Goal: Navigation & Orientation: Find specific page/section

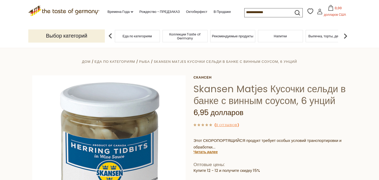
click at [85, 12] on icon at bounding box center [63, 10] width 71 height 9
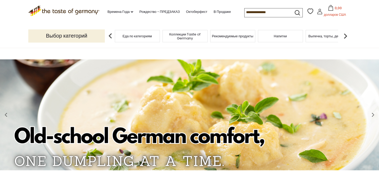
click at [135, 40] on div "Еда по категориям" at bounding box center [137, 36] width 45 height 12
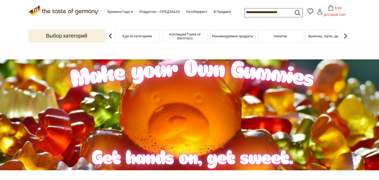
click at [139, 36] on font "Еда по категориям" at bounding box center [137, 36] width 29 height 5
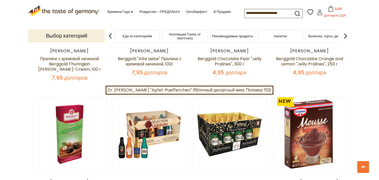
scroll to position [262, 0]
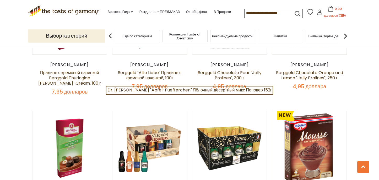
click at [346, 35] on img at bounding box center [346, 36] width 10 height 10
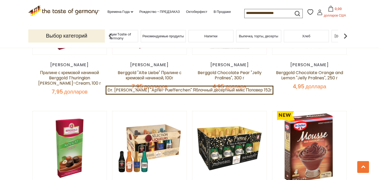
click at [345, 37] on img at bounding box center [346, 36] width 10 height 10
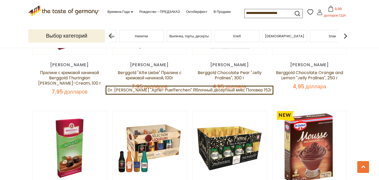
click at [343, 36] on img at bounding box center [346, 36] width 10 height 10
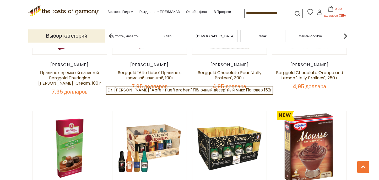
click at [344, 36] on img at bounding box center [346, 36] width 10 height 10
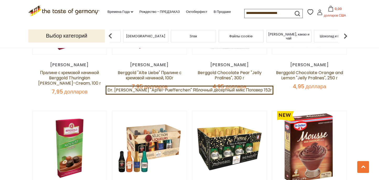
click at [347, 37] on img at bounding box center [346, 36] width 10 height 10
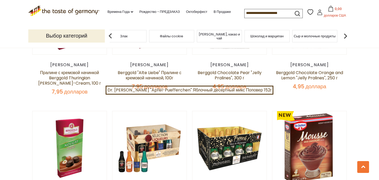
click at [347, 37] on img at bounding box center [346, 36] width 10 height 10
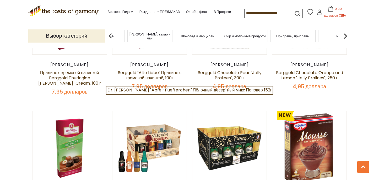
click at [345, 36] on img at bounding box center [346, 36] width 10 height 10
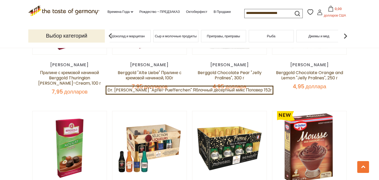
click at [345, 36] on img at bounding box center [346, 36] width 10 height 10
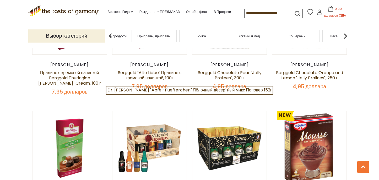
click at [345, 36] on img at bounding box center [346, 36] width 10 height 10
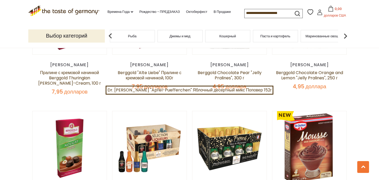
click at [345, 34] on img at bounding box center [346, 36] width 10 height 10
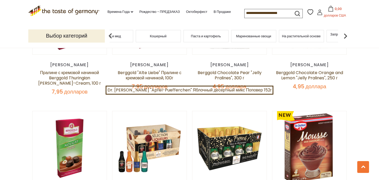
click at [345, 34] on img at bounding box center [346, 36] width 10 height 10
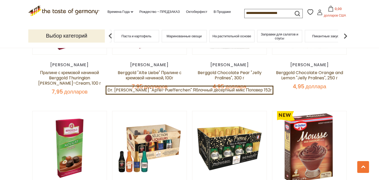
click at [345, 34] on img at bounding box center [346, 36] width 10 height 10
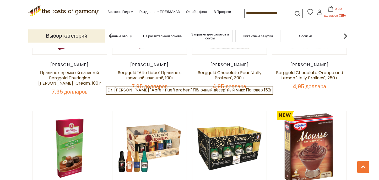
click at [345, 34] on img at bounding box center [346, 36] width 10 height 10
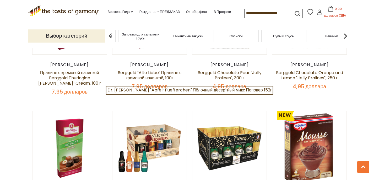
click at [345, 34] on img at bounding box center [346, 36] width 10 height 10
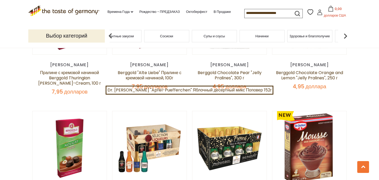
click at [345, 34] on img at bounding box center [346, 36] width 10 height 10
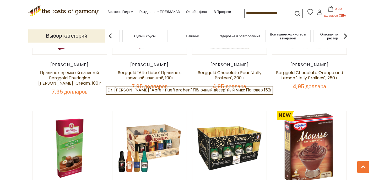
click at [345, 34] on img at bounding box center [346, 36] width 10 height 10
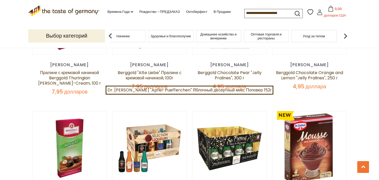
click at [345, 34] on img at bounding box center [346, 36] width 10 height 10
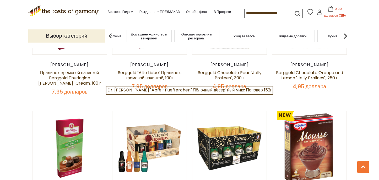
click at [345, 34] on img at bounding box center [346, 36] width 10 height 10
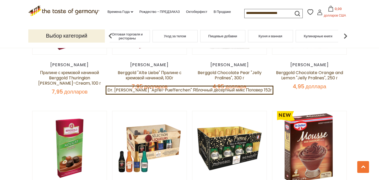
click at [345, 34] on img at bounding box center [346, 36] width 10 height 10
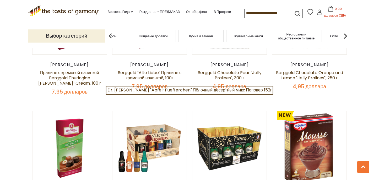
click at [345, 34] on img at bounding box center [346, 36] width 10 height 10
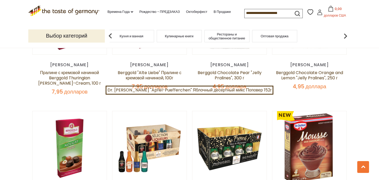
click at [109, 33] on img at bounding box center [110, 36] width 10 height 10
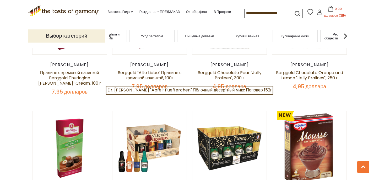
click at [109, 33] on img at bounding box center [110, 36] width 10 height 10
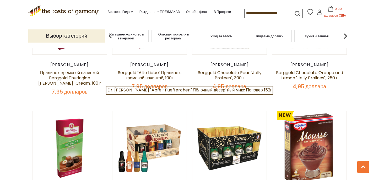
click at [109, 33] on img at bounding box center [110, 36] width 10 height 10
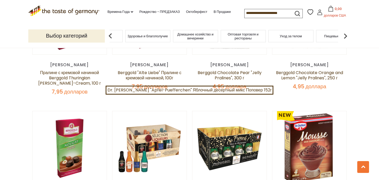
click at [109, 33] on img at bounding box center [110, 36] width 10 height 10
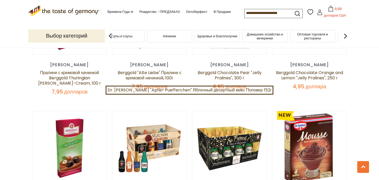
click at [109, 33] on img at bounding box center [110, 36] width 10 height 10
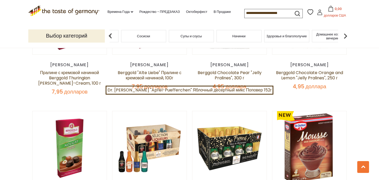
click at [109, 33] on img at bounding box center [110, 36] width 10 height 10
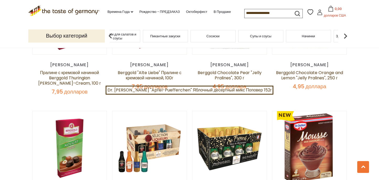
click at [218, 40] on div "Сосиски" at bounding box center [213, 36] width 45 height 12
click at [214, 38] on font "Сосиски" at bounding box center [213, 36] width 13 height 5
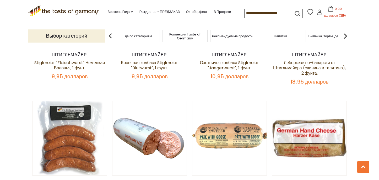
scroll to position [1181, 0]
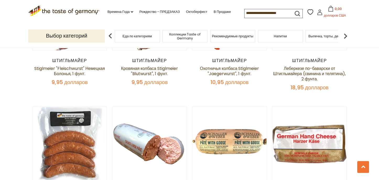
click at [347, 36] on img at bounding box center [346, 36] width 10 height 10
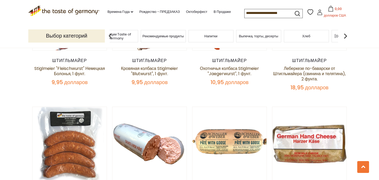
click at [347, 36] on img at bounding box center [346, 36] width 10 height 10
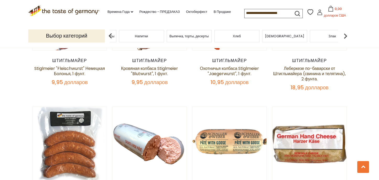
click at [238, 38] on font "Хлеб" at bounding box center [237, 36] width 8 height 5
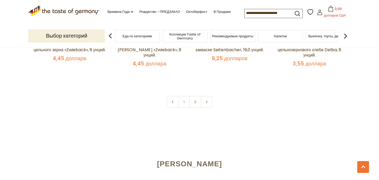
scroll to position [1338, 0]
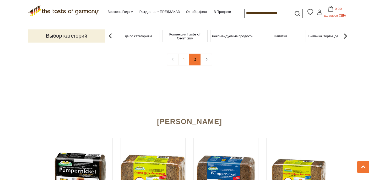
click at [192, 60] on link "2" at bounding box center [195, 60] width 12 height 12
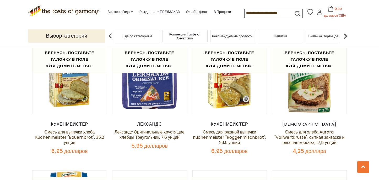
scroll to position [413, 0]
